Goal: Transaction & Acquisition: Purchase product/service

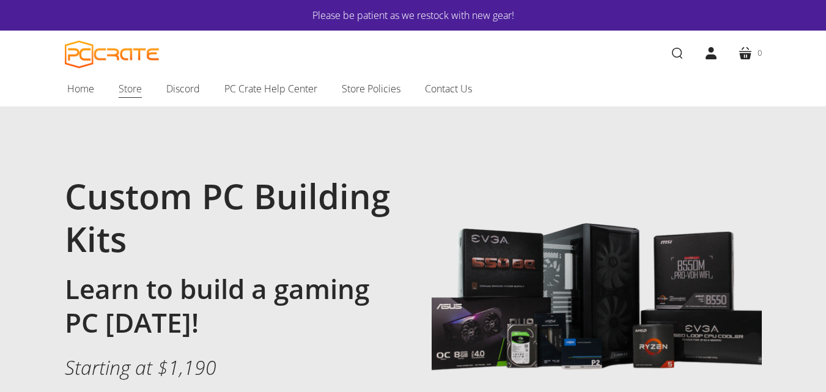
click at [140, 95] on span "Store" at bounding box center [130, 89] width 23 height 16
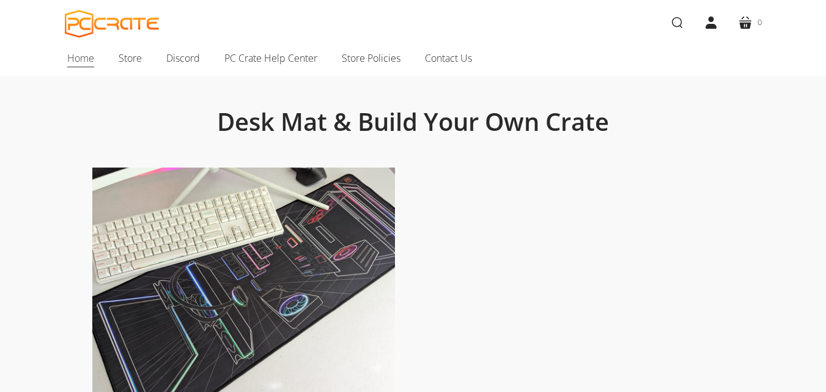
click at [90, 67] on link "Home" at bounding box center [80, 58] width 51 height 26
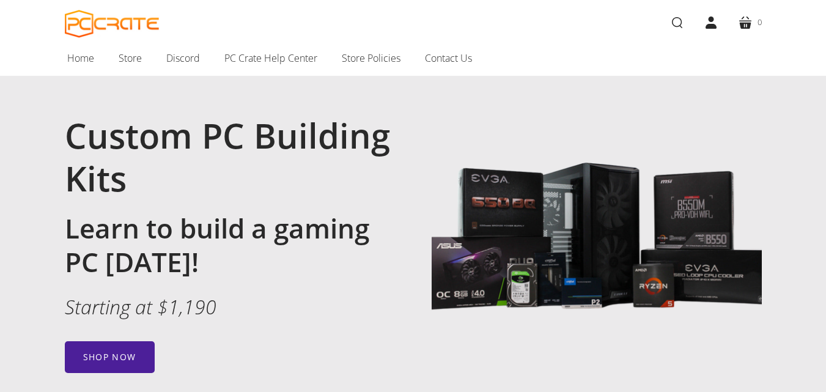
scroll to position [122, 0]
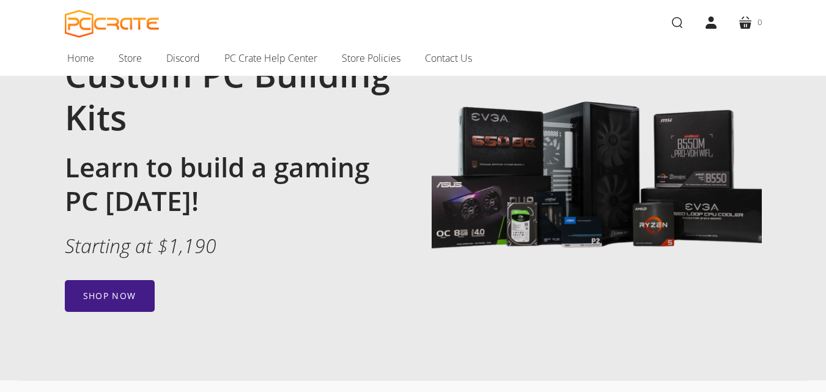
click at [131, 289] on link "Shop now" at bounding box center [110, 296] width 90 height 32
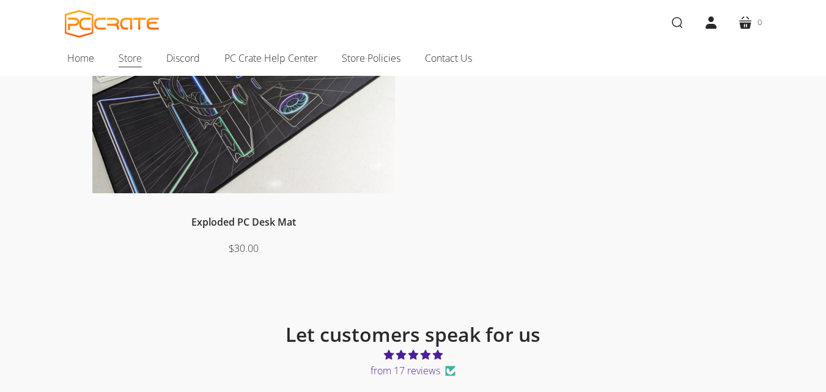
scroll to position [263, 0]
click at [137, 61] on span "Store" at bounding box center [130, 58] width 23 height 16
